Goal: Communication & Community: Ask a question

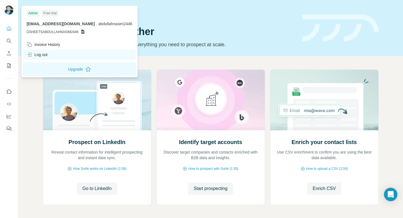
click at [39, 53] on div "Log out" at bounding box center [37, 55] width 21 height 6
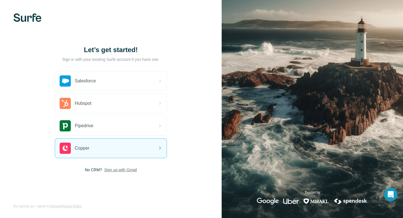
click at [123, 169] on span "Sign up with Gmail" at bounding box center [120, 170] width 33 height 6
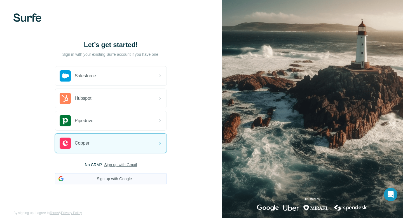
click at [116, 178] on button "Sign up with Google" at bounding box center [111, 178] width 112 height 11
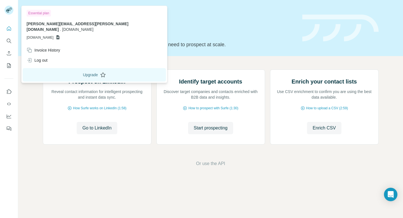
click at [46, 69] on button "Upgrade" at bounding box center [94, 74] width 143 height 13
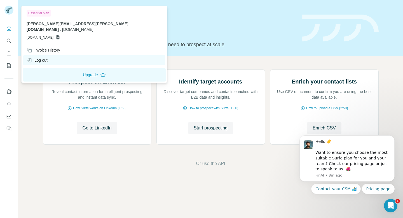
click at [49, 56] on div "Log out" at bounding box center [94, 60] width 142 height 10
click at [47, 54] on html "Quick start Let’s prospect together Pick your starting point and we’ll provide …" at bounding box center [201, 109] width 403 height 218
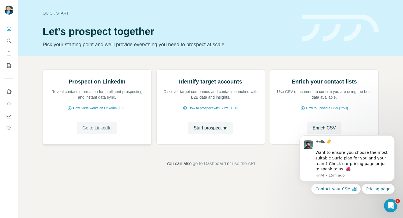
click at [100, 131] on span "Go to LinkedIn" at bounding box center [96, 127] width 29 height 7
click at [391, 201] on div "Open Intercom Messenger" at bounding box center [389, 204] width 18 height 18
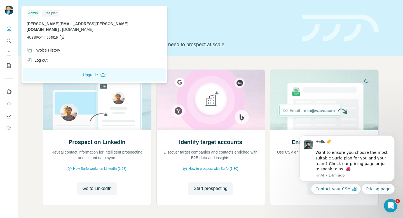
click at [53, 13] on div "Free plan" at bounding box center [51, 13] width 18 height 7
click at [31, 11] on div "Admin" at bounding box center [33, 13] width 13 height 7
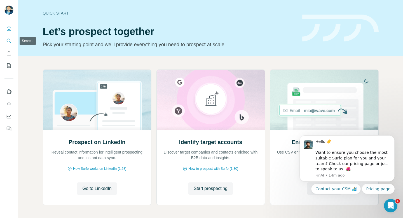
click at [6, 42] on icon "Search" at bounding box center [9, 41] width 6 height 6
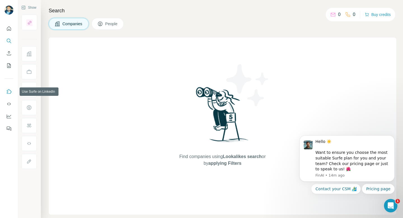
click at [10, 95] on button "Use Surfe on LinkedIn" at bounding box center [8, 91] width 9 height 10
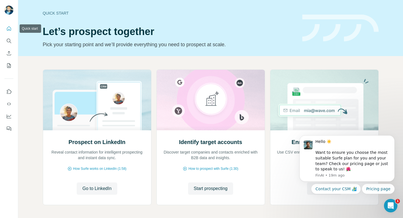
click at [8, 27] on icon "Quick start" at bounding box center [9, 29] width 6 height 6
click at [12, 90] on button "Use Surfe on LinkedIn" at bounding box center [8, 91] width 9 height 10
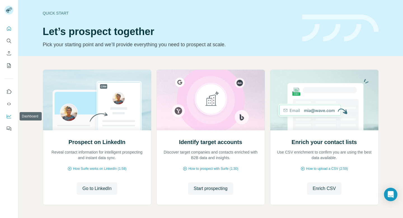
click at [10, 116] on icon "Dashboard" at bounding box center [9, 116] width 6 height 6
click at [223, 187] on span "Start prospecting" at bounding box center [211, 188] width 34 height 7
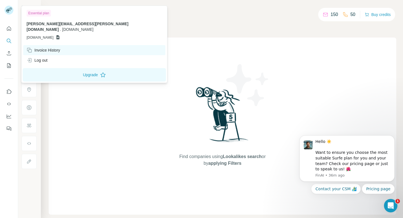
click at [48, 47] on div "Invoice History" at bounding box center [44, 50] width 34 height 6
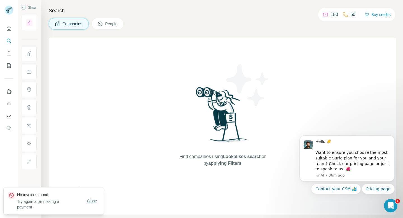
click at [93, 201] on span "Close" at bounding box center [92, 201] width 10 height 6
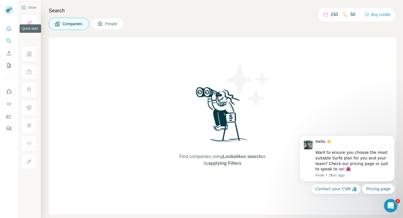
click at [8, 30] on icon "Quick start" at bounding box center [9, 28] width 4 height 4
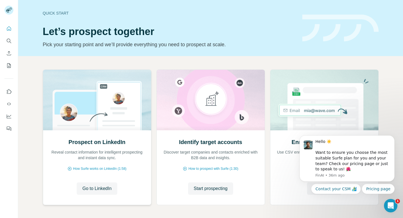
scroll to position [23, 0]
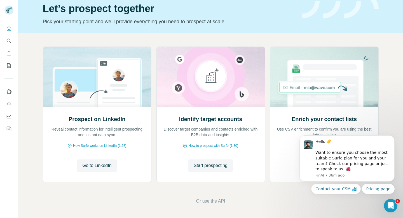
click at [9, 91] on icon "Use Surfe on LinkedIn" at bounding box center [9, 92] width 6 height 6
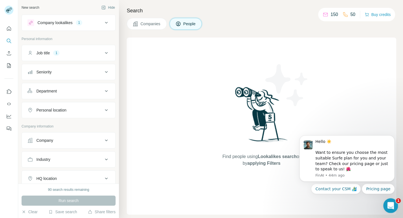
click at [393, 208] on div "Open Intercom Messenger" at bounding box center [389, 204] width 18 height 18
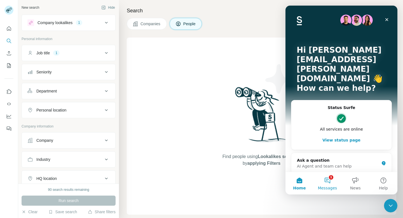
click at [331, 183] on button "1 Messages" at bounding box center [327, 183] width 28 height 22
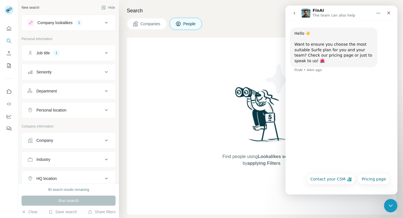
click at [292, 12] on icon "go back" at bounding box center [294, 13] width 4 height 4
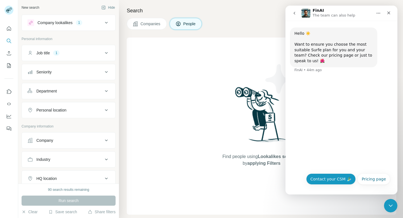
click at [334, 183] on button "Contact your CSM 🏄‍♂️" at bounding box center [331, 178] width 50 height 11
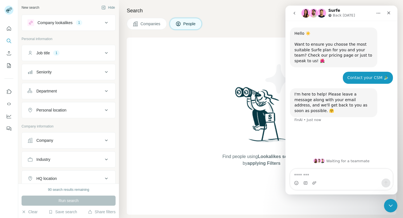
click at [305, 174] on textarea "Message…" at bounding box center [341, 174] width 102 height 10
type textarea "*****"
type textarea "**********"
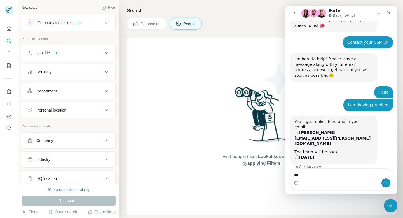
type textarea "****"
type textarea "*"
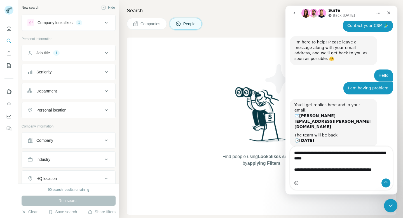
scroll to position [58, 0]
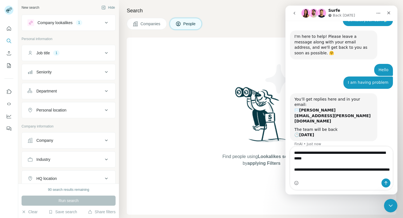
click at [329, 177] on textarea "**********" at bounding box center [341, 162] width 102 height 32
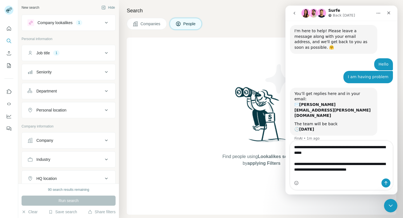
scroll to position [63, 0]
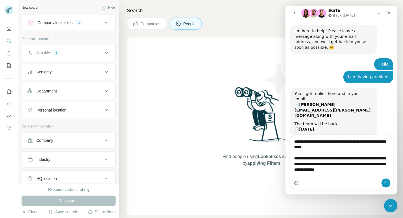
type textarea "**********"
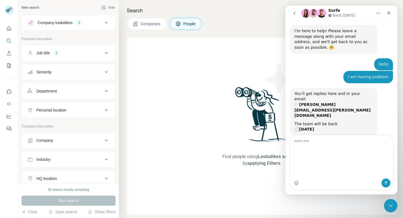
scroll to position [82, 0]
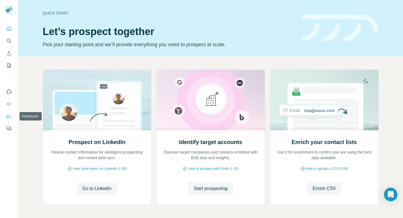
click at [7, 114] on icon "Dashboard" at bounding box center [9, 116] width 6 height 6
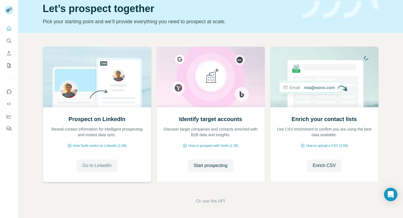
click at [87, 169] on button "Go to LinkedIn" at bounding box center [97, 165] width 40 height 12
